Goal: Find contact information: Find contact information

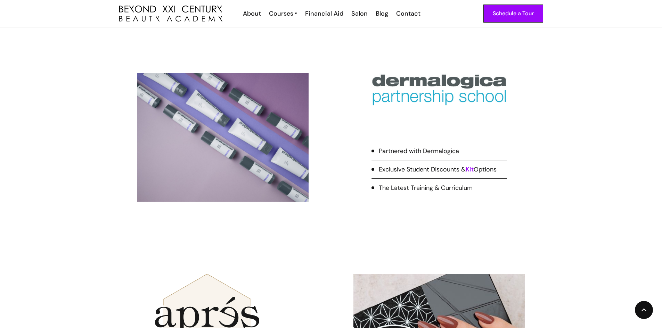
scroll to position [1424, 0]
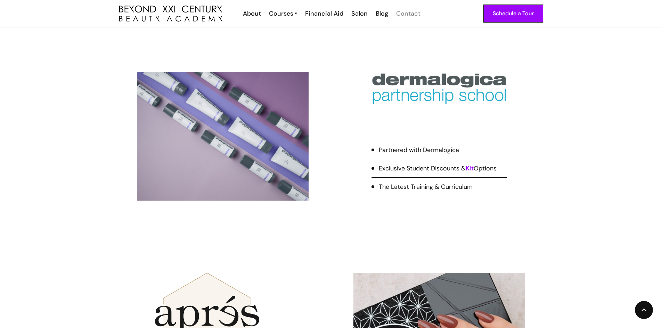
click at [412, 16] on div "Contact" at bounding box center [408, 13] width 24 height 9
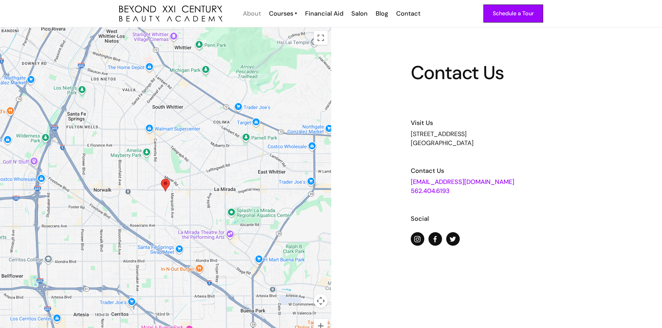
click at [250, 14] on div "About" at bounding box center [252, 13] width 18 height 9
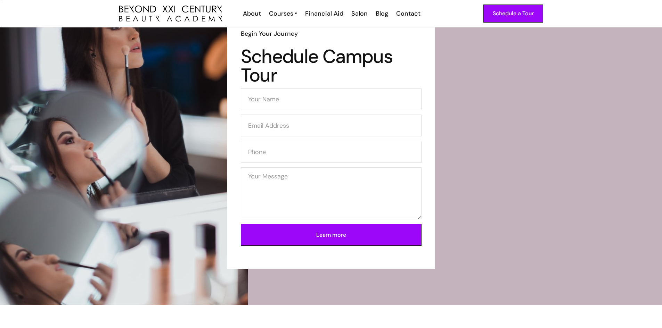
scroll to position [1077, 0]
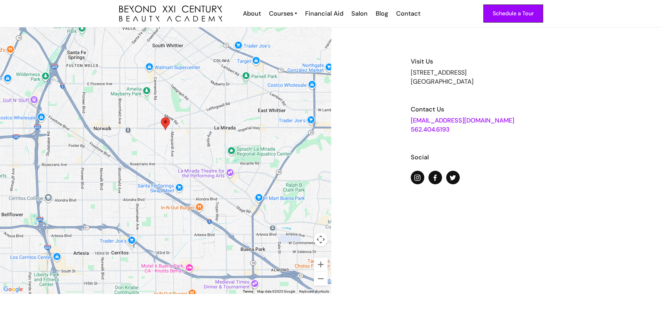
scroll to position [69, 0]
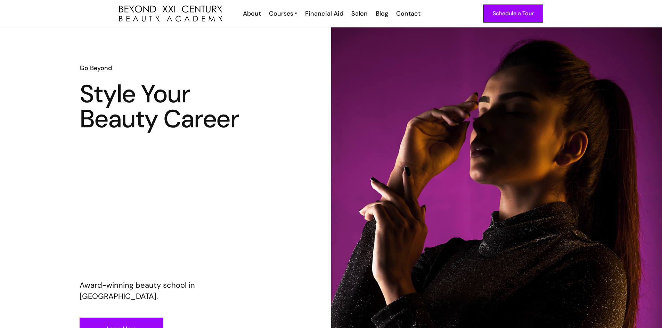
scroll to position [1424, 0]
